Goal: Register for event/course

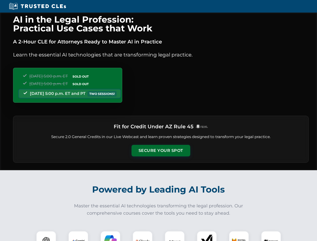
click at [161, 151] on button "Secure Your Spot" at bounding box center [161, 151] width 59 height 12
click at [46, 236] on img at bounding box center [46, 241] width 15 height 15
